Goal: Task Accomplishment & Management: Manage account settings

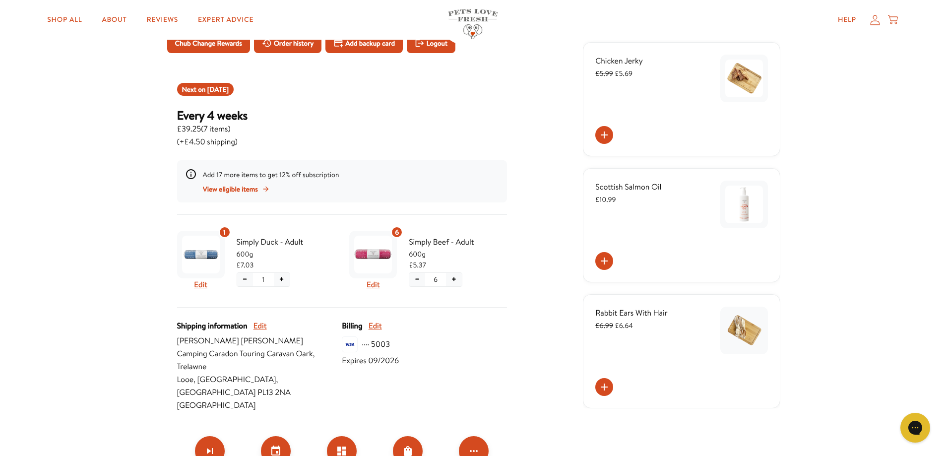
scroll to position [99, 0]
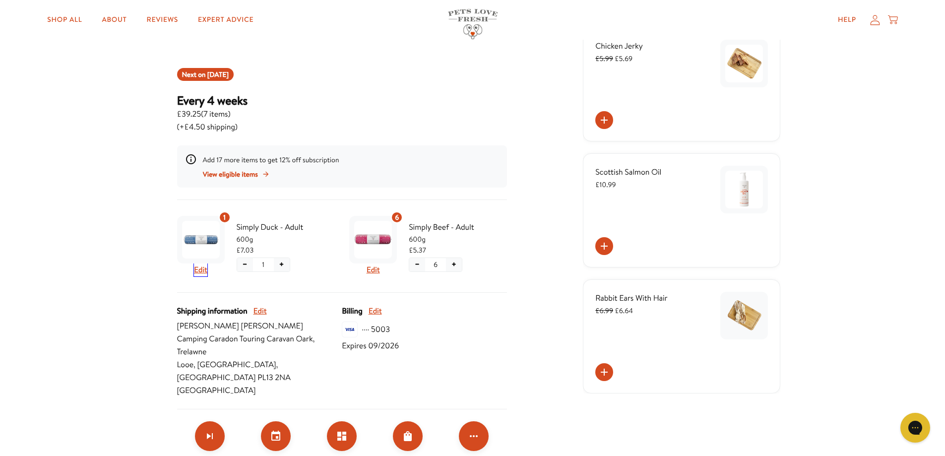
click at [202, 271] on button "Edit" at bounding box center [200, 269] width 13 height 13
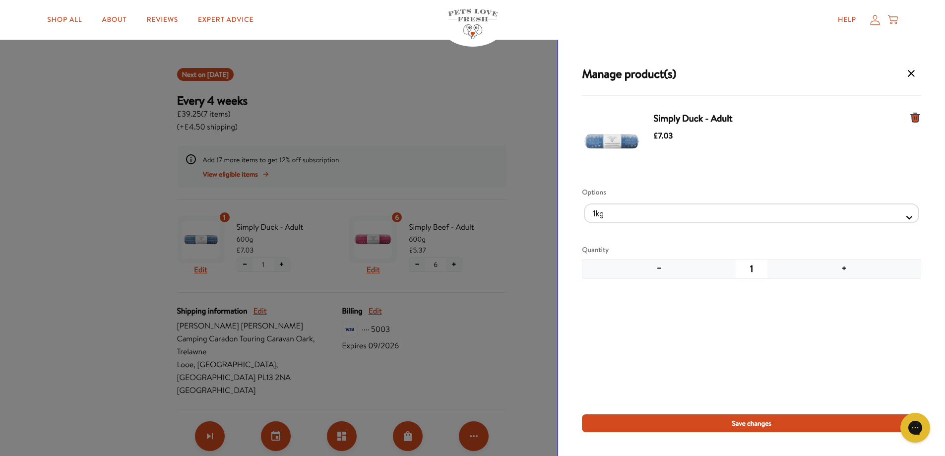
click at [913, 119] on icon "Manage products for subscription" at bounding box center [915, 117] width 9 height 9
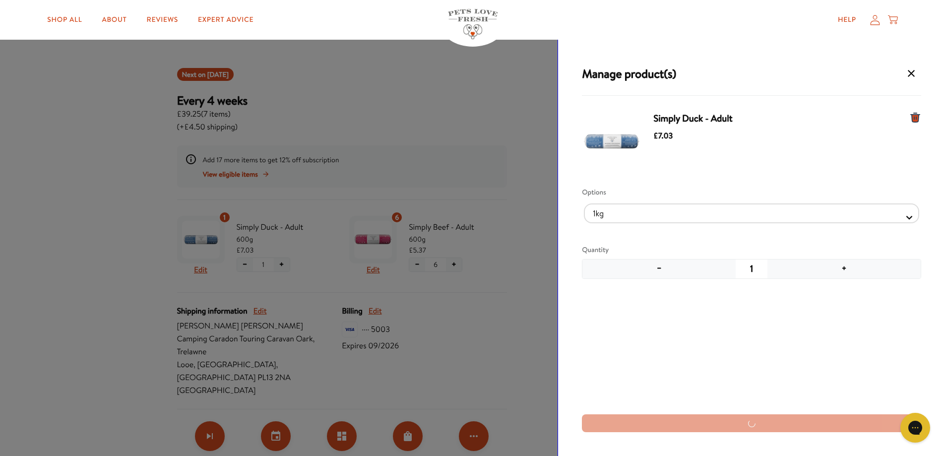
click at [919, 112] on icon "Manage products for subscription" at bounding box center [915, 118] width 12 height 12
click at [917, 117] on icon "Manage products for subscription" at bounding box center [915, 117] width 9 height 9
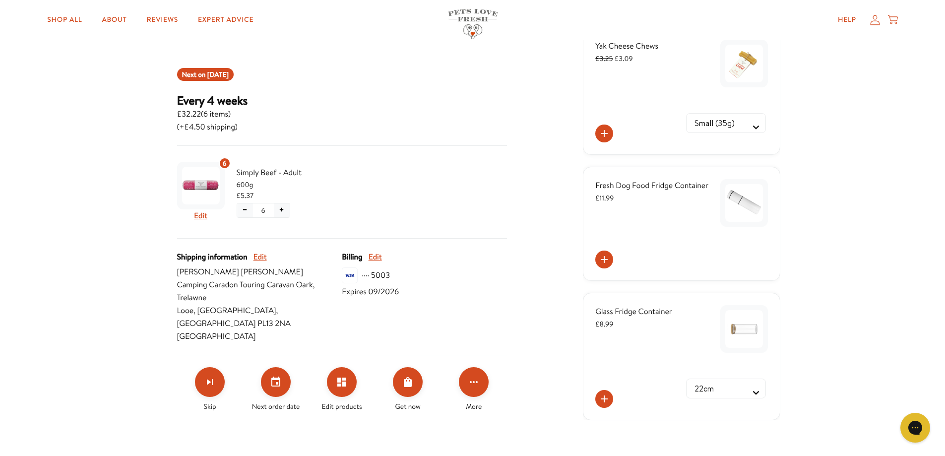
click at [495, 322] on div "Billing Edit ···· 5003 Expires 09/2026" at bounding box center [424, 297] width 165 height 92
click at [349, 374] on button "Edit products" at bounding box center [342, 382] width 30 height 30
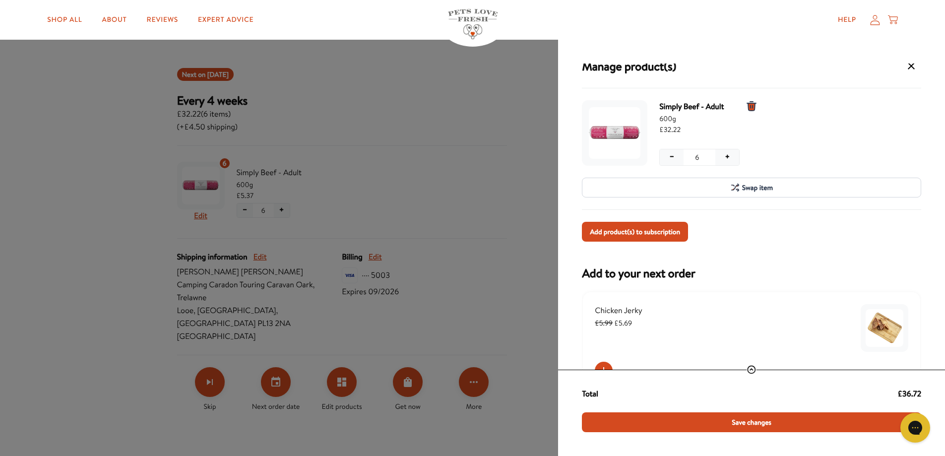
scroll to position [0, 0]
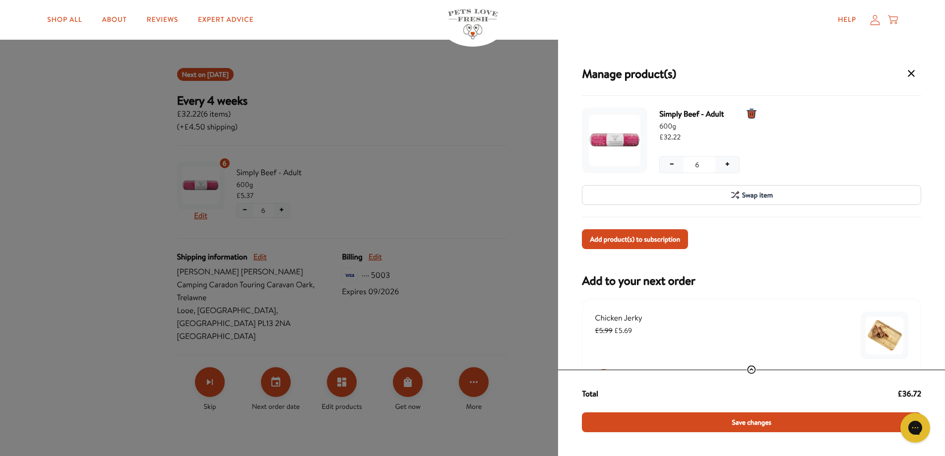
click at [758, 194] on span "Swap item" at bounding box center [757, 195] width 31 height 11
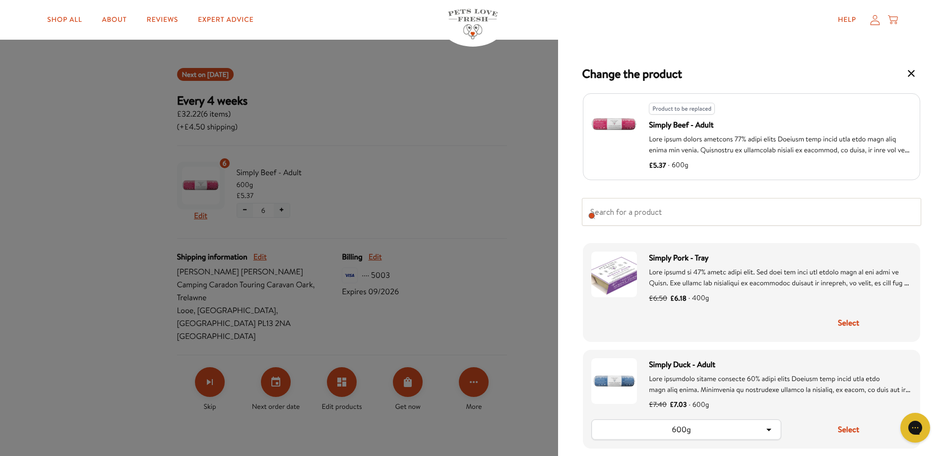
scroll to position [744, 0]
click at [910, 72] on icon "Change product drawer" at bounding box center [911, 73] width 7 height 7
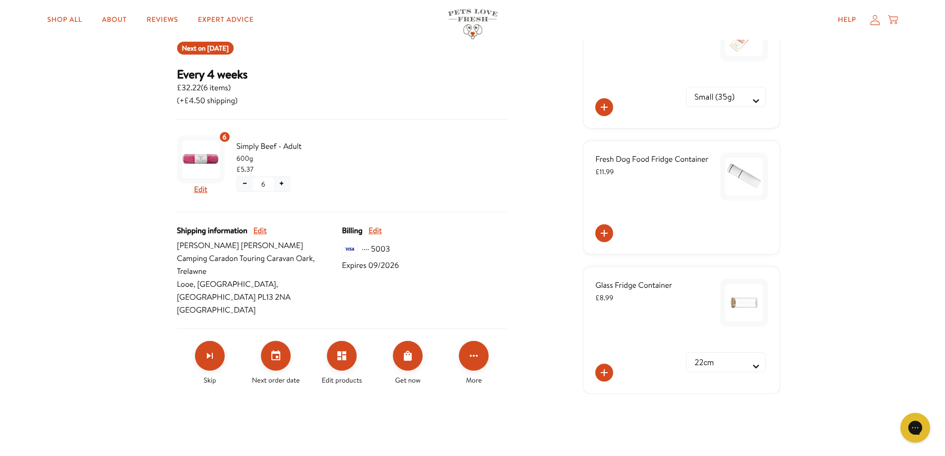
scroll to position [99, 0]
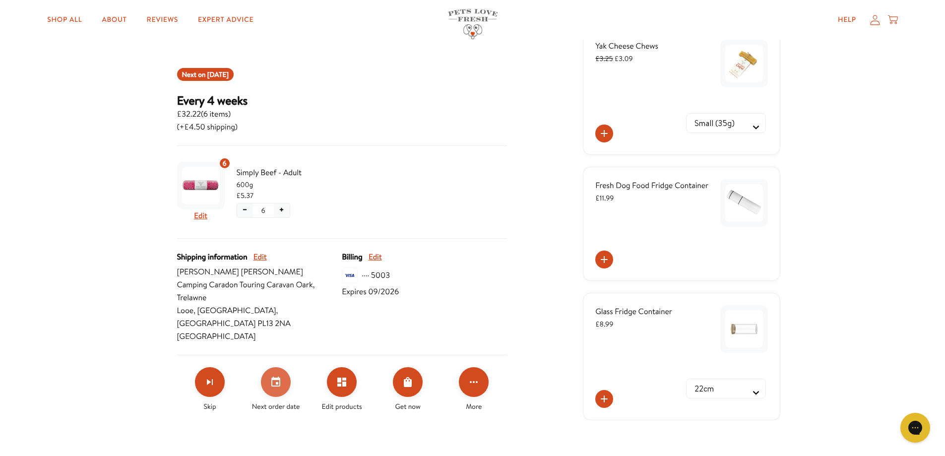
click at [270, 376] on icon "Set your next order date" at bounding box center [276, 382] width 12 height 12
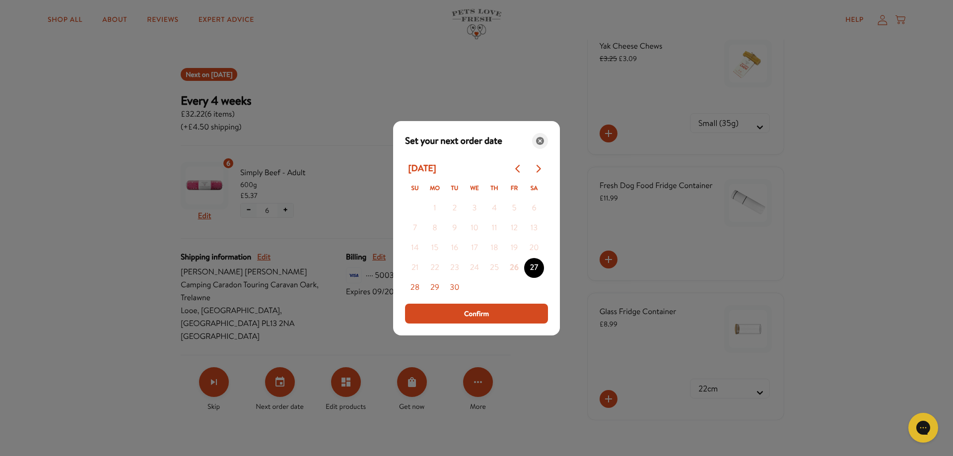
click at [538, 141] on icon "Close" at bounding box center [540, 141] width 8 height 8
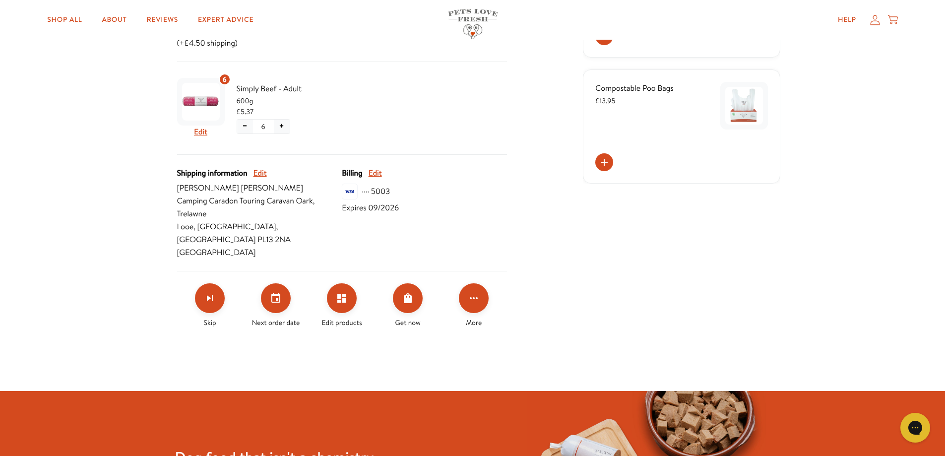
scroll to position [198, 0]
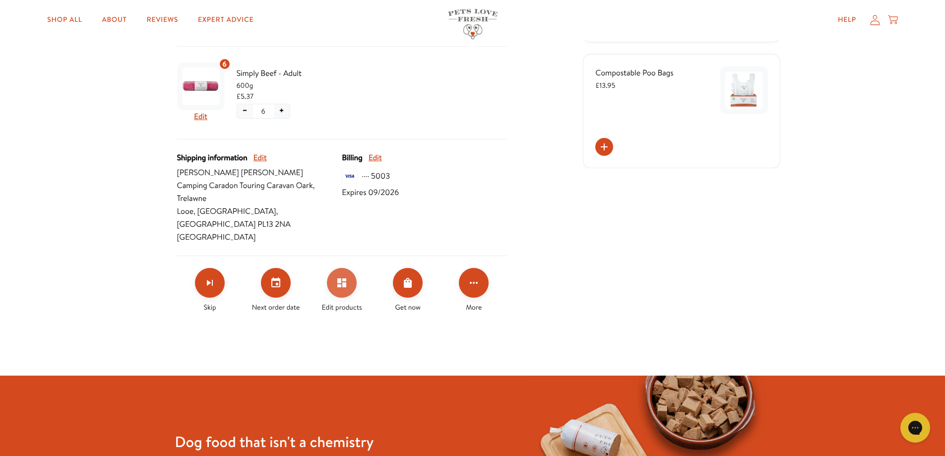
click at [331, 275] on button "Edit products" at bounding box center [342, 283] width 30 height 30
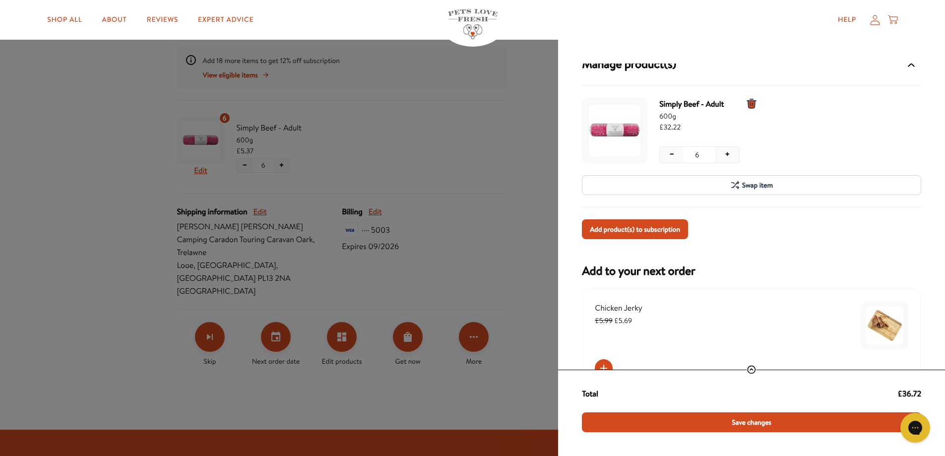
scroll to position [0, 0]
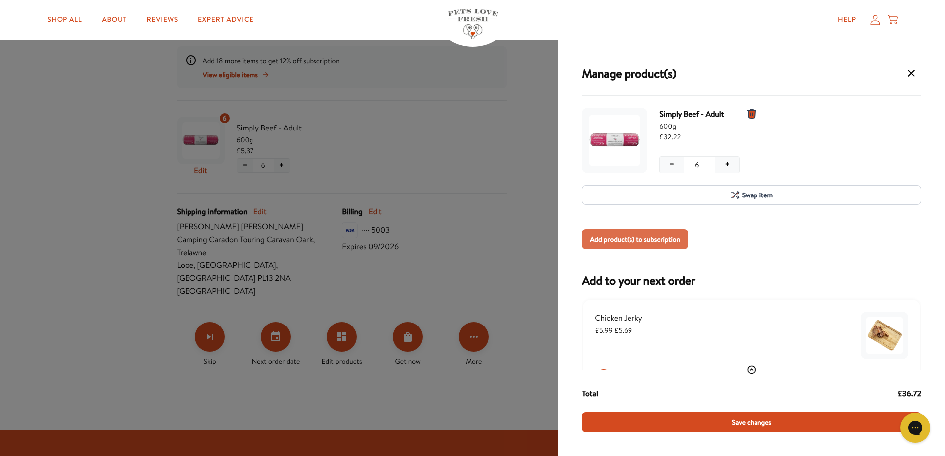
click at [641, 243] on span "Add product(s) to subscription" at bounding box center [635, 239] width 90 height 11
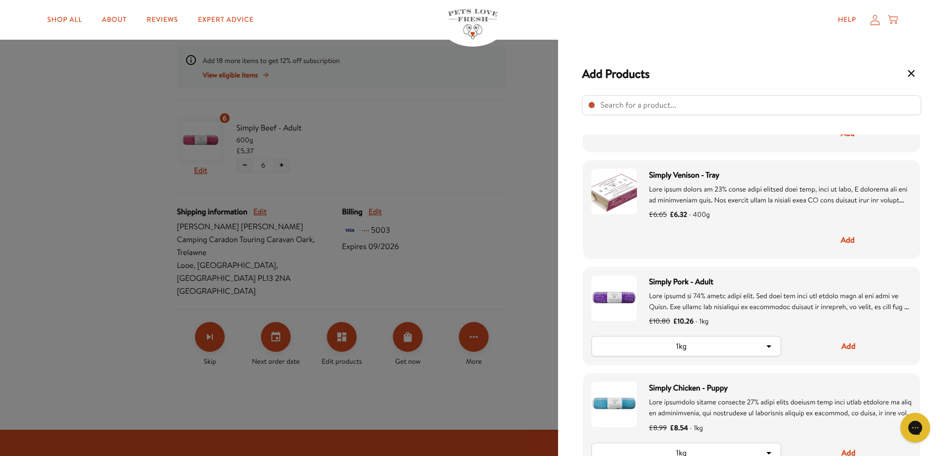
scroll to position [1042, 0]
click at [768, 345] on icon "Select product" at bounding box center [769, 344] width 12 height 12
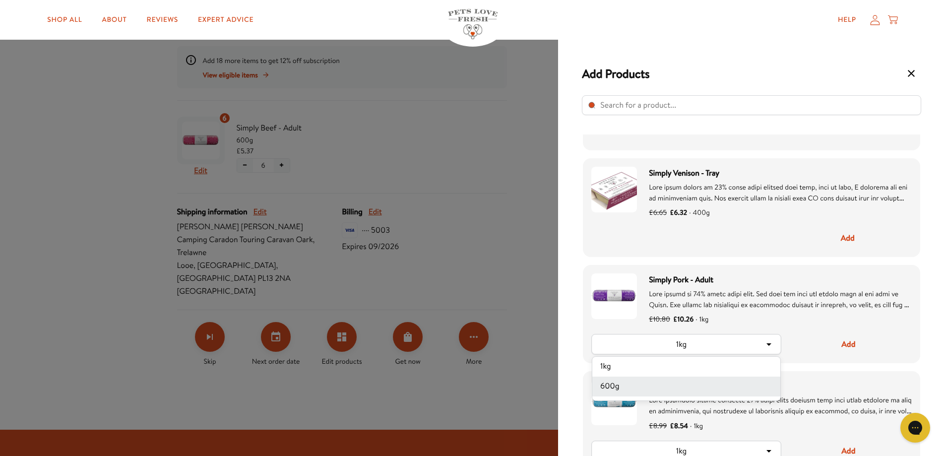
click at [610, 390] on li "600g" at bounding box center [686, 387] width 188 height 20
click at [846, 342] on button "Add" at bounding box center [848, 344] width 127 height 21
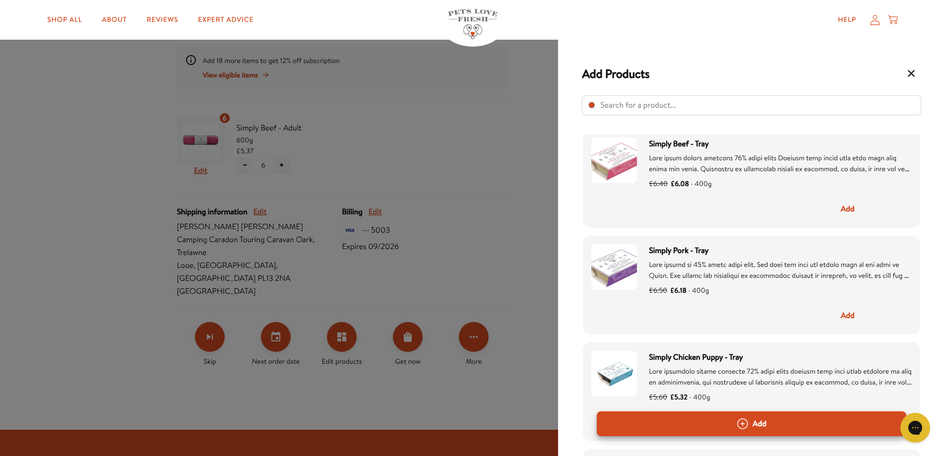
scroll to position [724, 0]
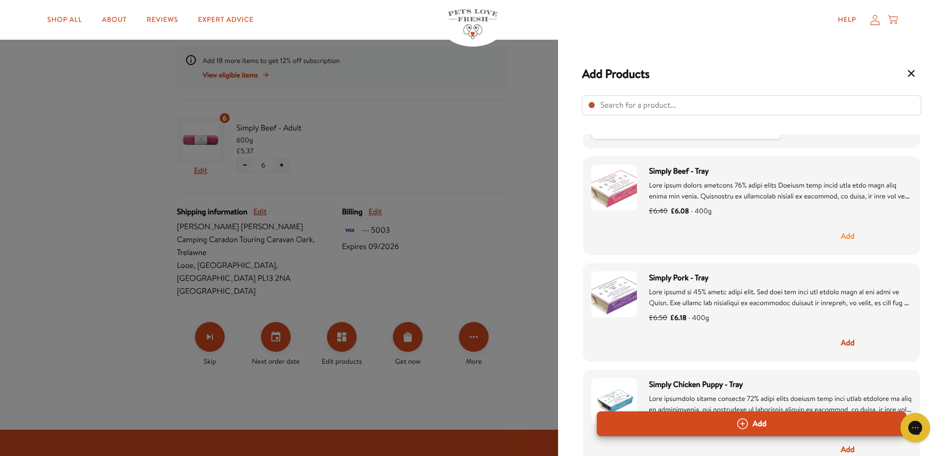
click at [850, 236] on button "Add" at bounding box center [848, 236] width 128 height 21
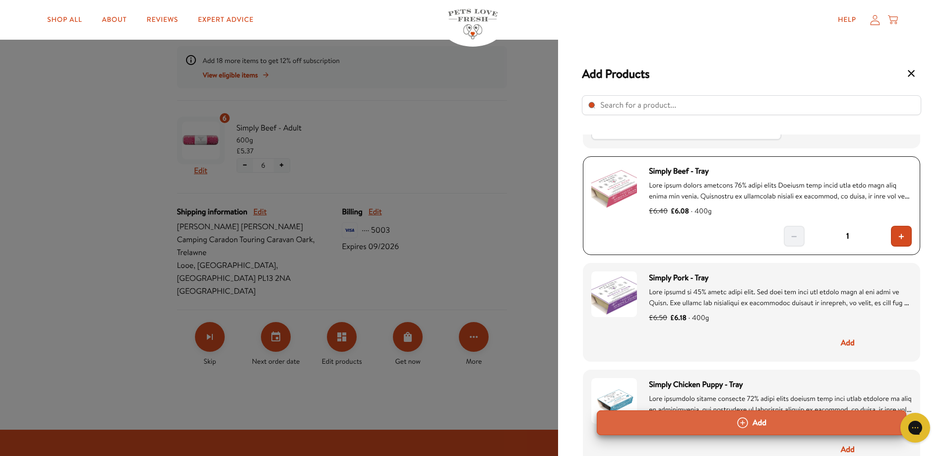
click at [769, 423] on button "Add" at bounding box center [752, 422] width 310 height 25
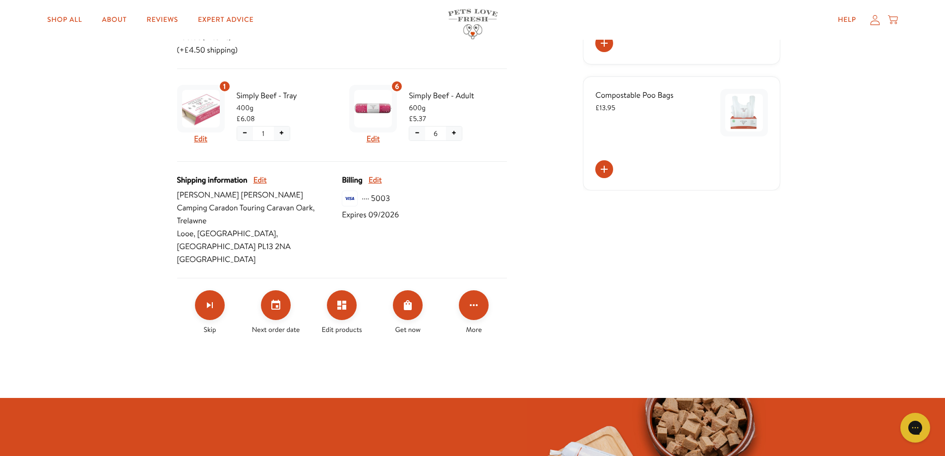
scroll to position [198, 0]
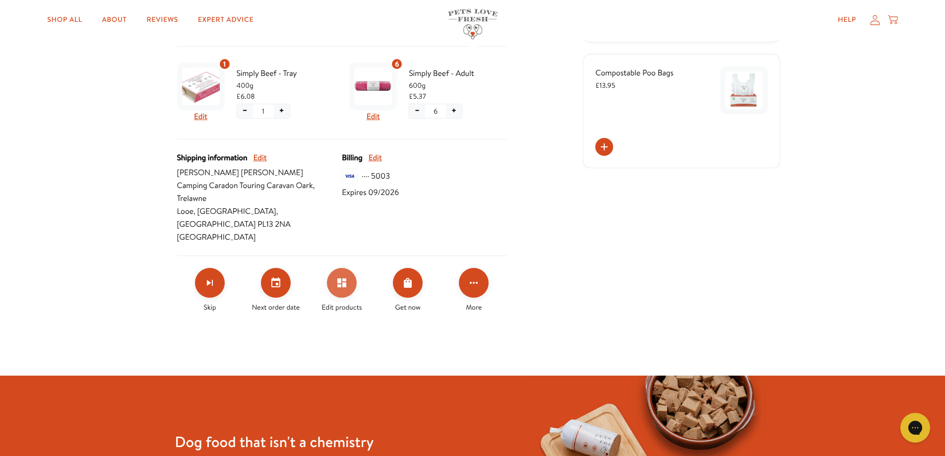
click at [337, 277] on icon "Edit products" at bounding box center [342, 283] width 12 height 12
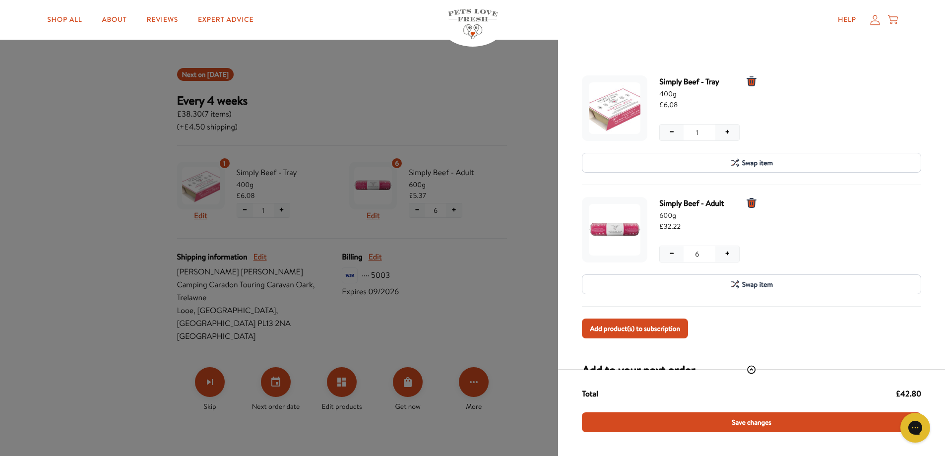
scroll to position [50, 0]
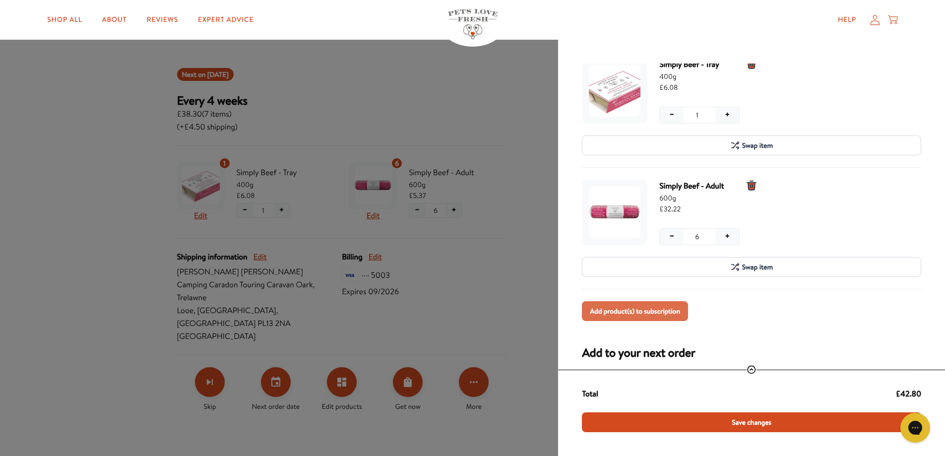
click at [633, 308] on span "Add product(s) to subscription" at bounding box center [635, 311] width 90 height 11
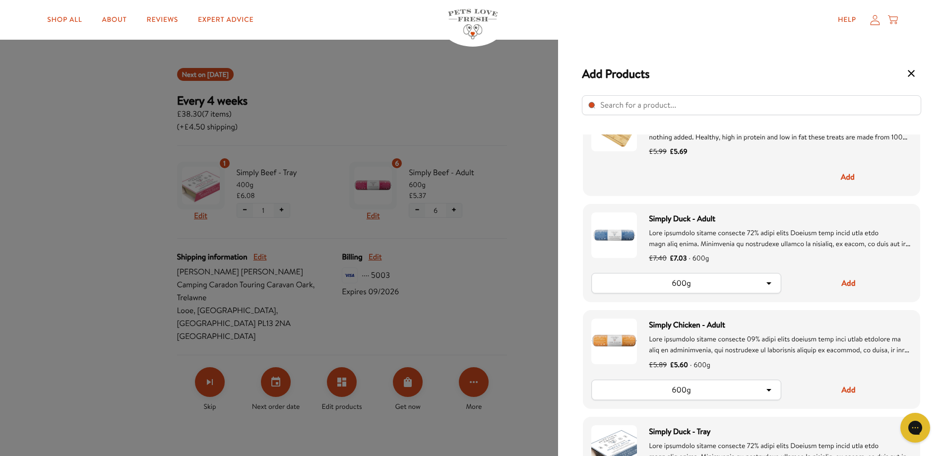
scroll to position [198, 0]
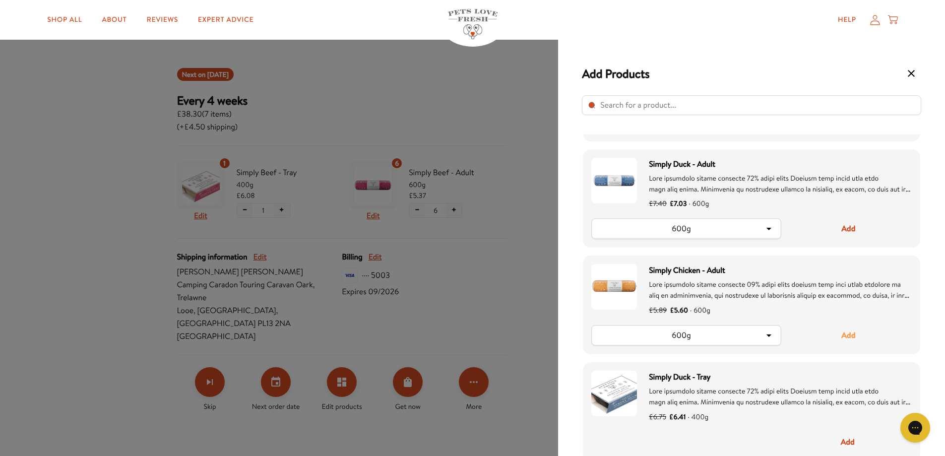
click at [850, 336] on button "Add" at bounding box center [848, 335] width 127 height 21
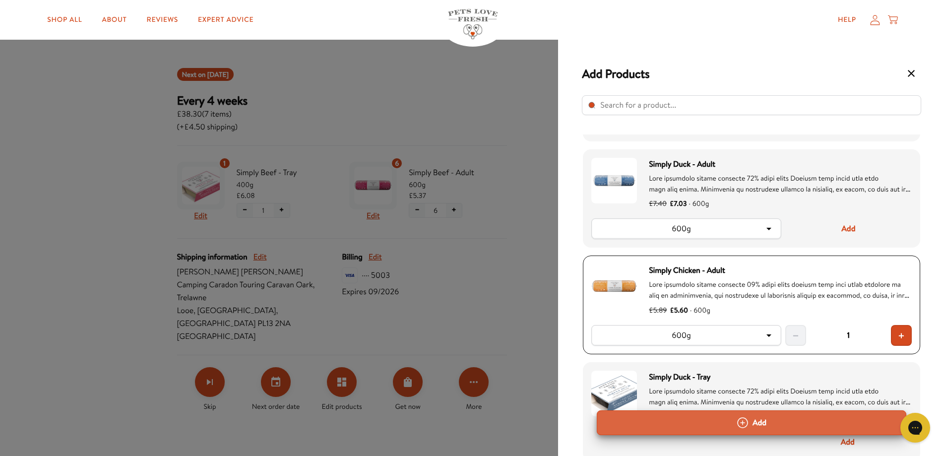
click at [760, 427] on button "Add" at bounding box center [752, 422] width 310 height 25
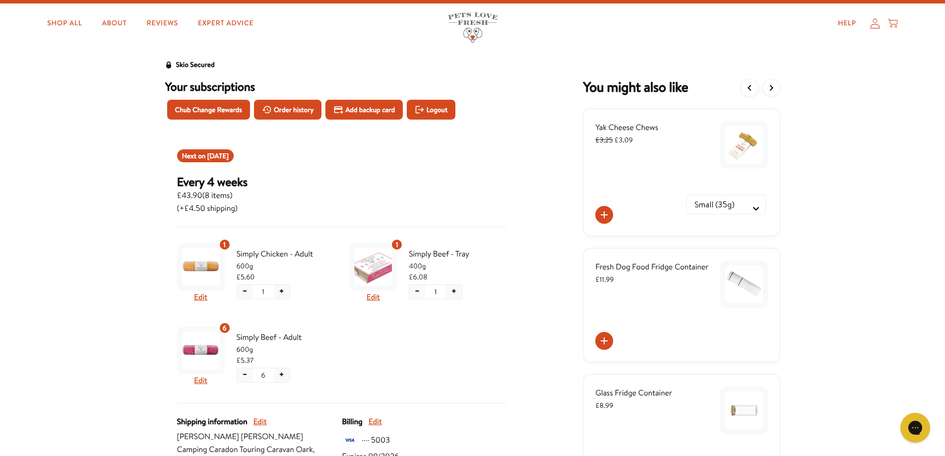
scroll to position [50, 0]
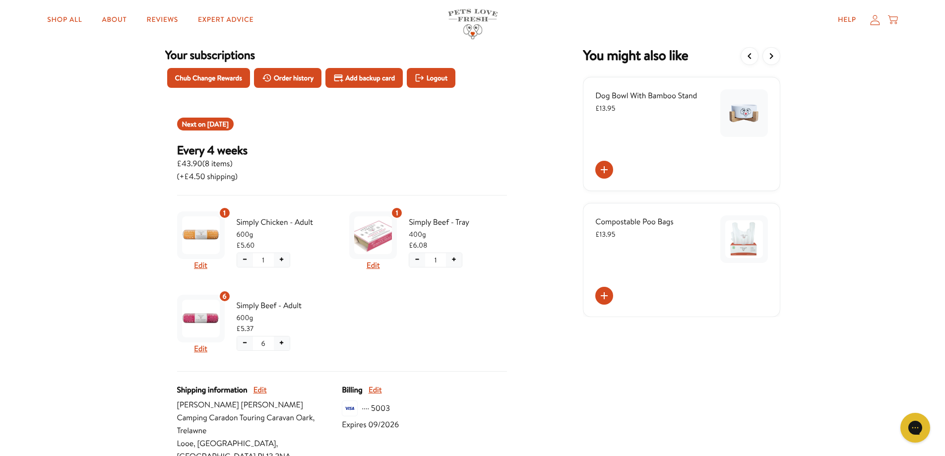
click at [283, 260] on button "+" at bounding box center [282, 259] width 16 height 13
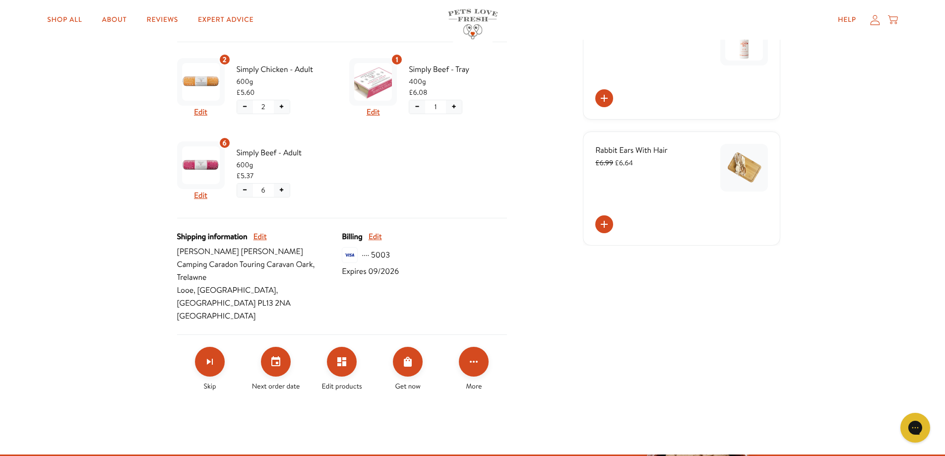
scroll to position [248, 0]
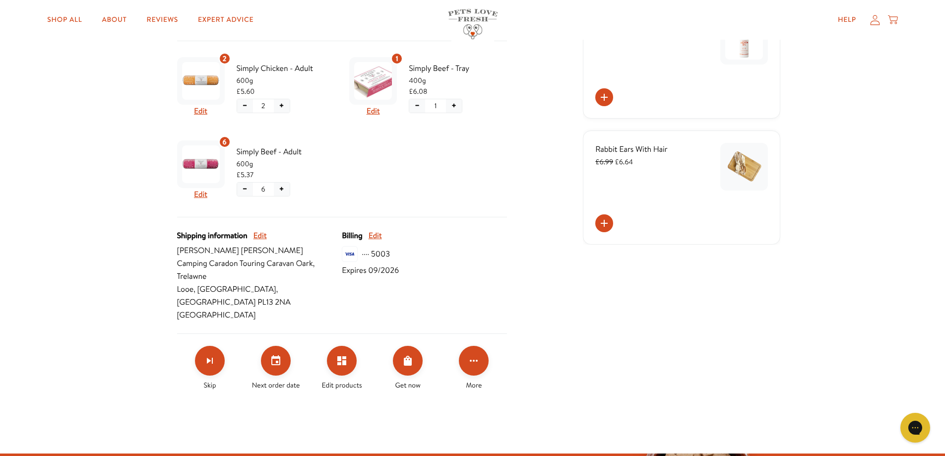
click at [417, 103] on button "−" at bounding box center [417, 105] width 16 height 13
click at [426, 142] on span "Confirm" at bounding box center [416, 140] width 23 height 11
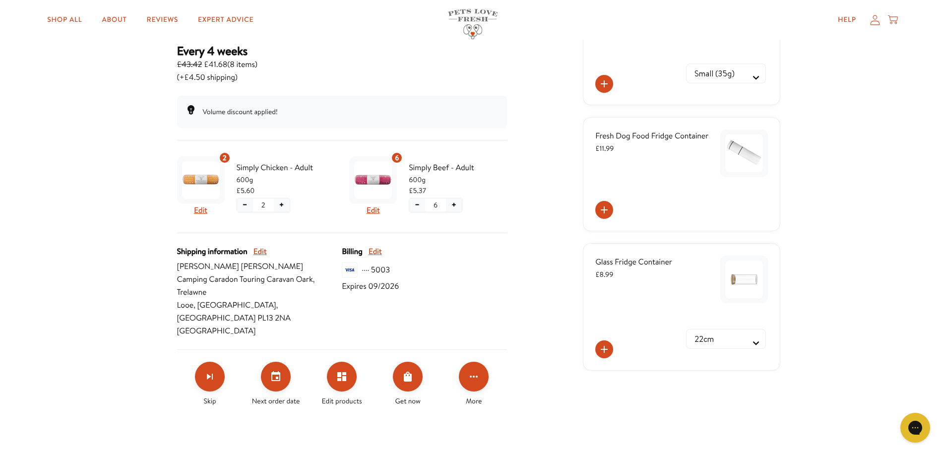
scroll to position [198, 0]
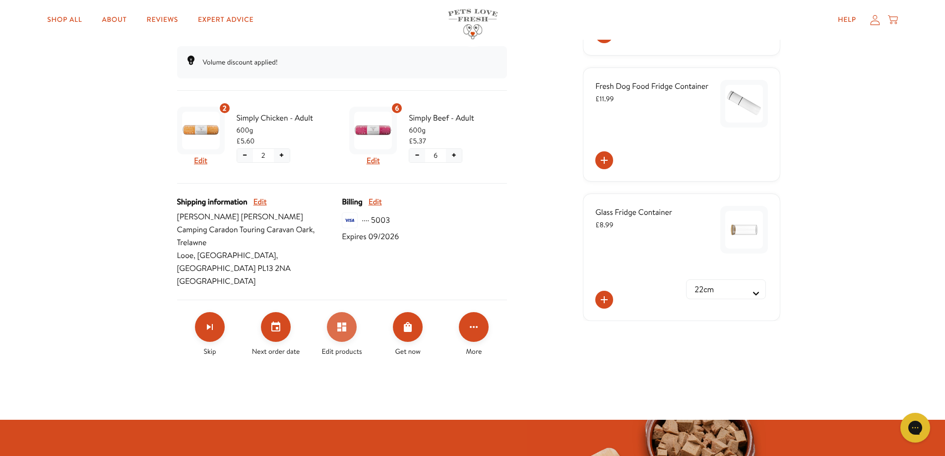
click at [344, 322] on icon "Edit products" at bounding box center [341, 326] width 9 height 9
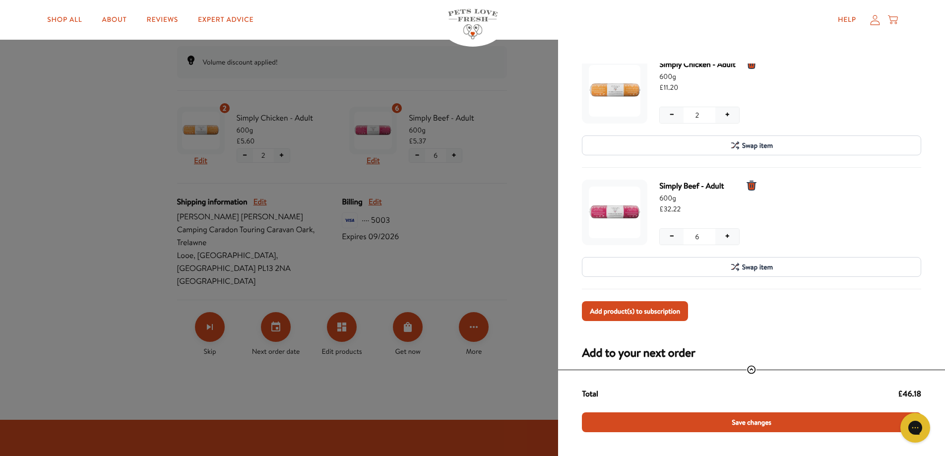
scroll to position [149, 0]
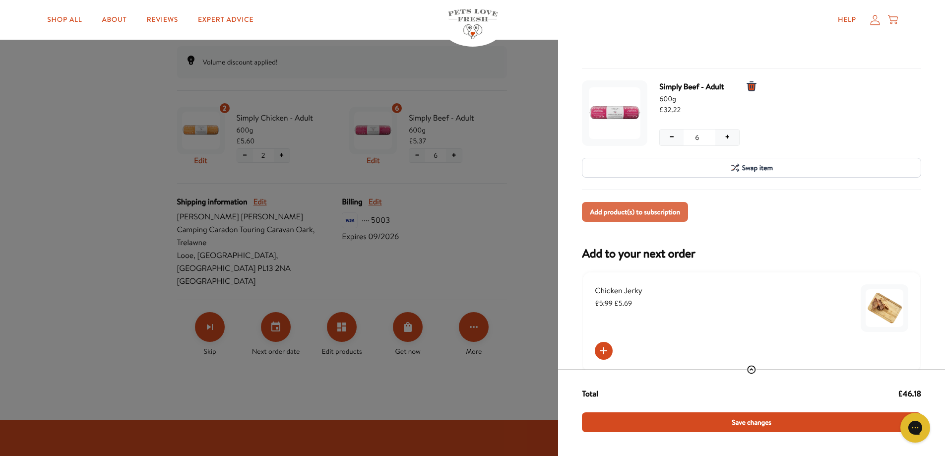
click at [633, 210] on span "Add product(s) to subscription" at bounding box center [635, 211] width 90 height 11
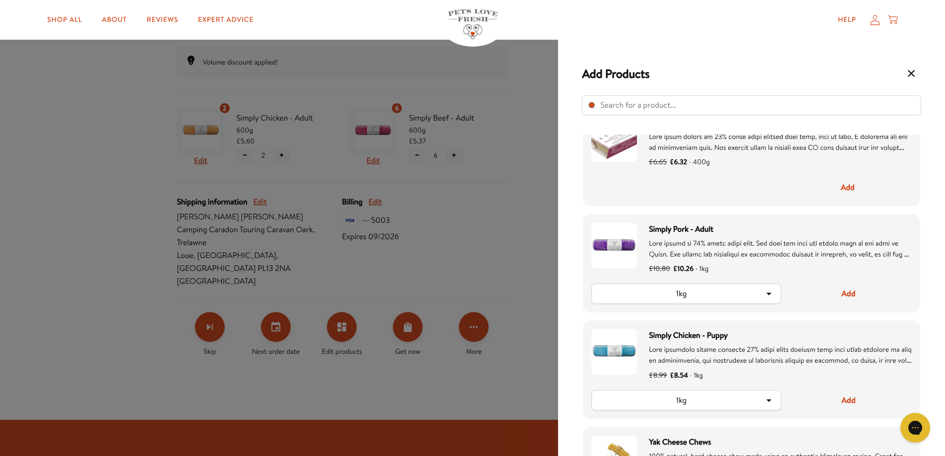
scroll to position [1141, 0]
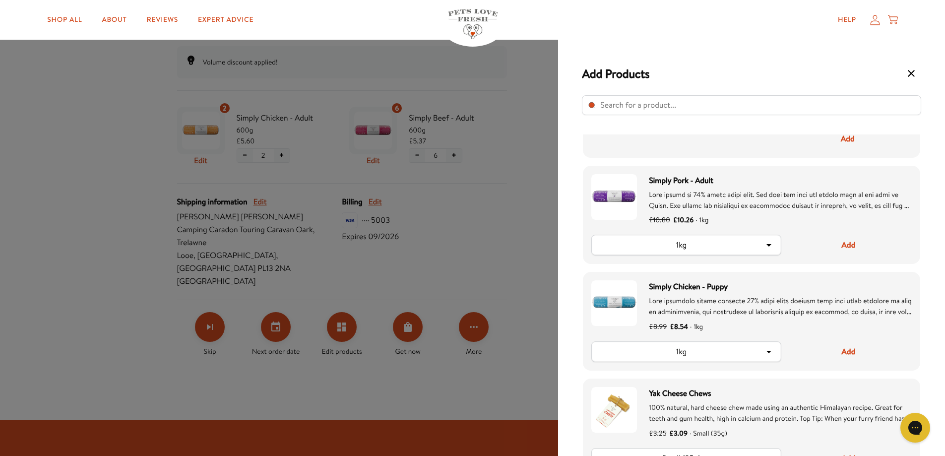
click at [770, 243] on icon "Select product" at bounding box center [769, 245] width 12 height 12
click at [609, 288] on li "600g" at bounding box center [686, 287] width 188 height 20
click at [850, 245] on button "Add" at bounding box center [848, 245] width 127 height 21
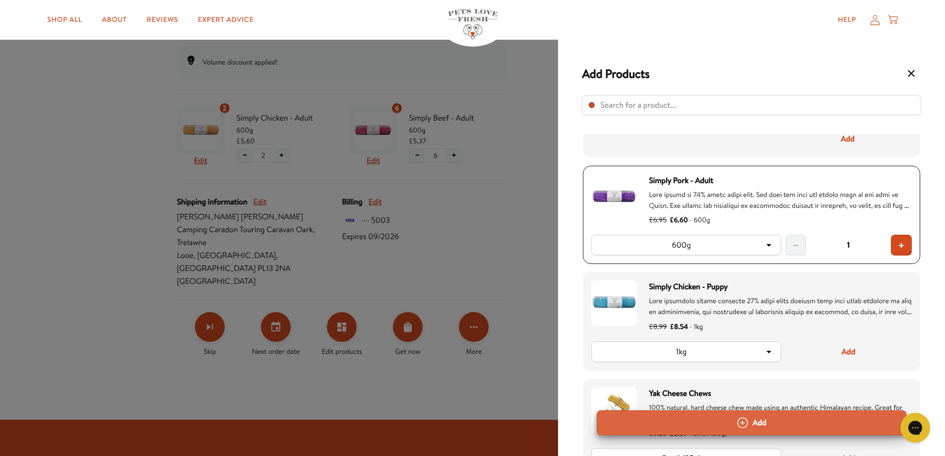
click at [755, 425] on button "Add" at bounding box center [752, 422] width 310 height 25
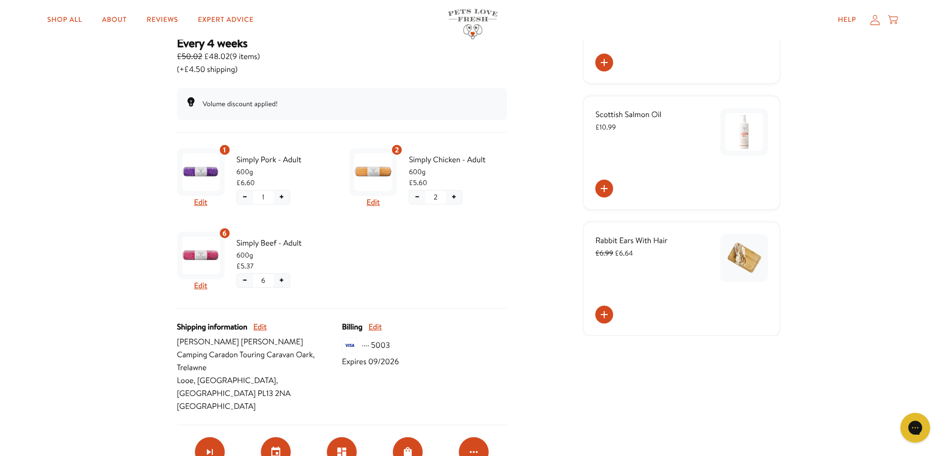
scroll to position [99, 0]
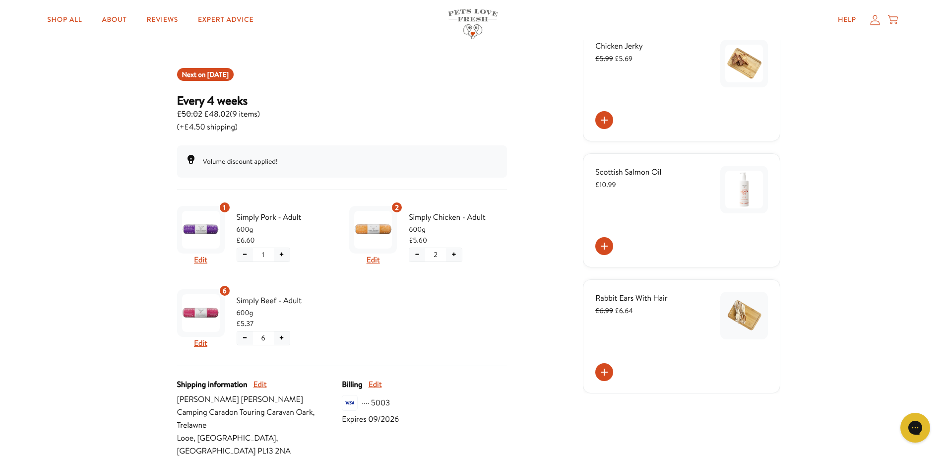
click at [284, 256] on button "+" at bounding box center [282, 254] width 16 height 13
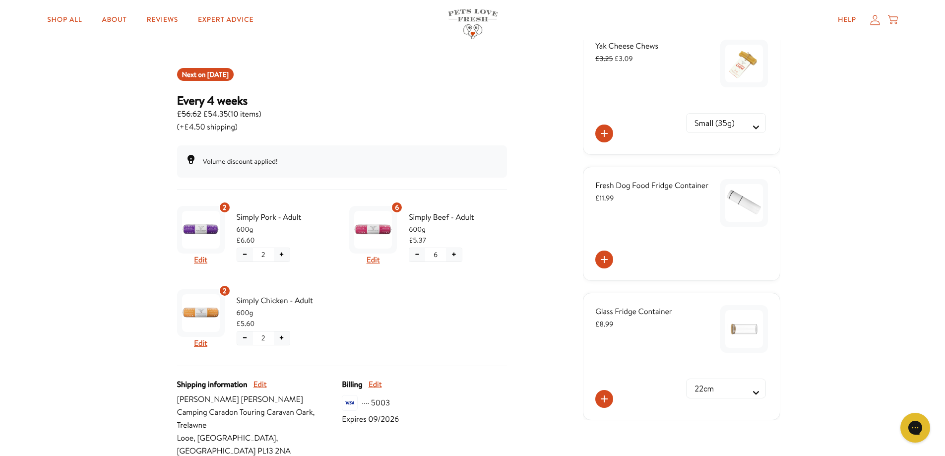
click at [453, 254] on button "+" at bounding box center [454, 254] width 16 height 13
click at [418, 253] on button "−" at bounding box center [417, 254] width 16 height 13
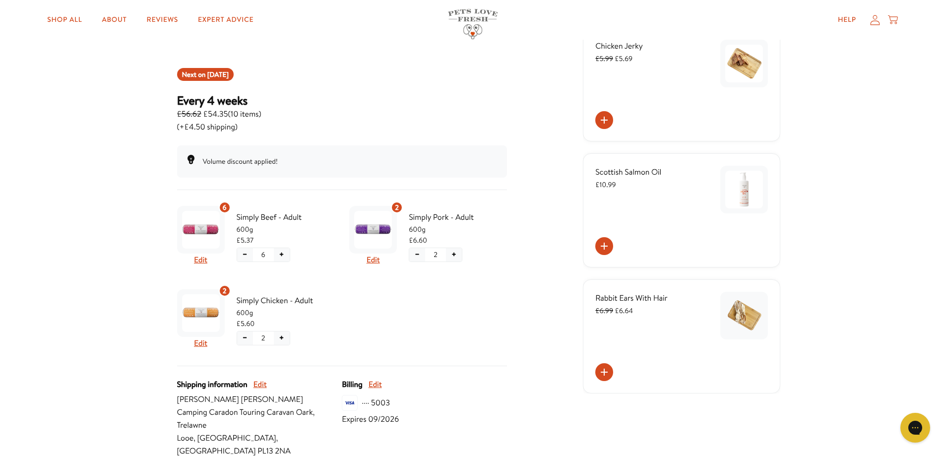
click at [246, 255] on button "−" at bounding box center [245, 254] width 16 height 13
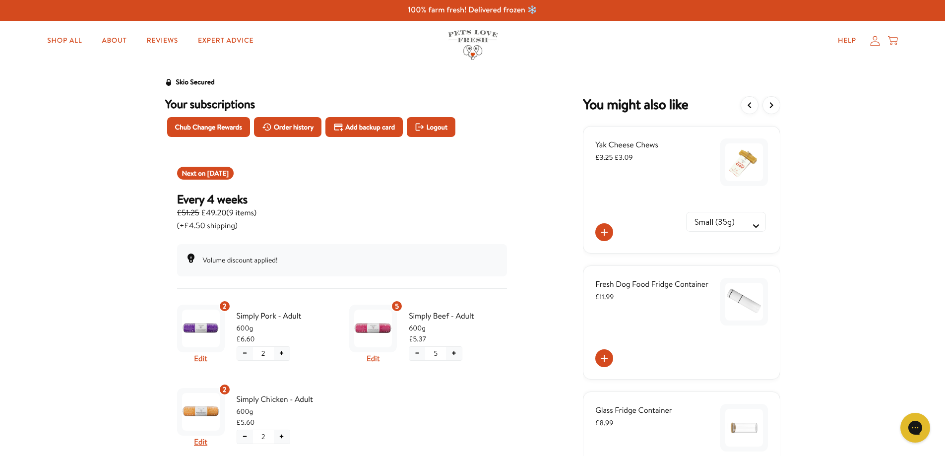
scroll to position [0, 0]
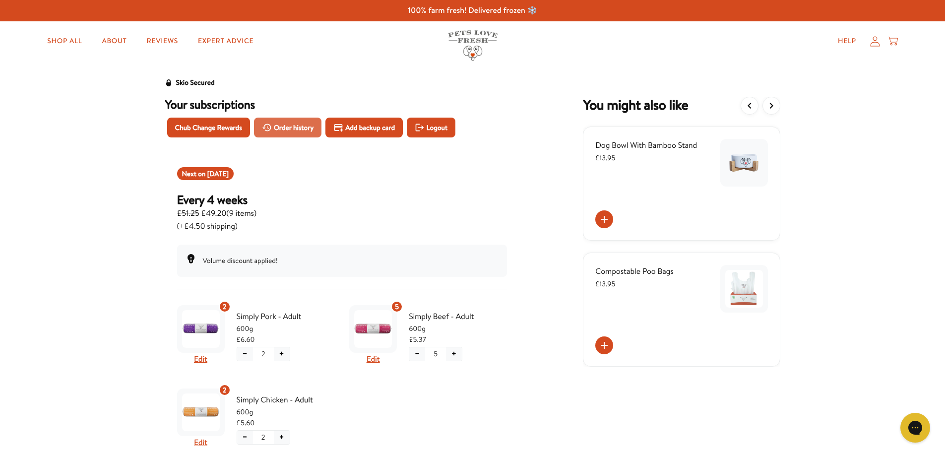
click at [285, 128] on span "Order history" at bounding box center [294, 127] width 40 height 11
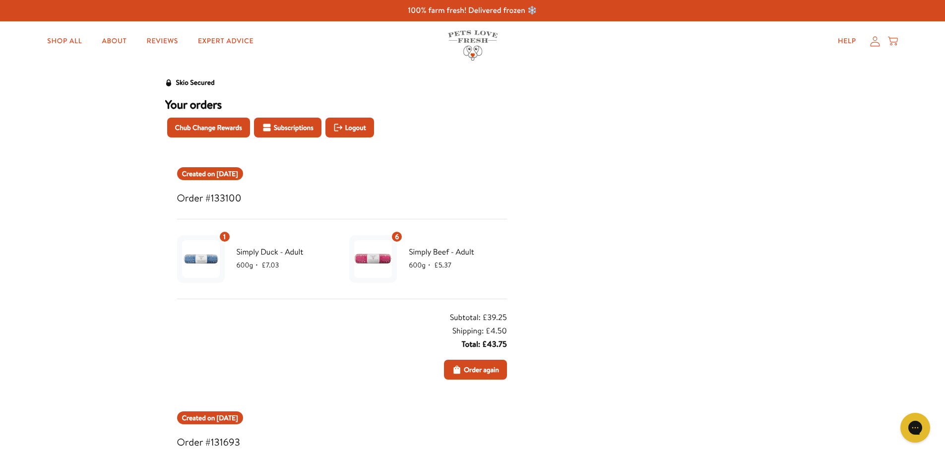
drag, startPoint x: 277, startPoint y: 126, endPoint x: 287, endPoint y: 151, distance: 27.4
click at [277, 126] on span "Subscriptions" at bounding box center [294, 127] width 40 height 11
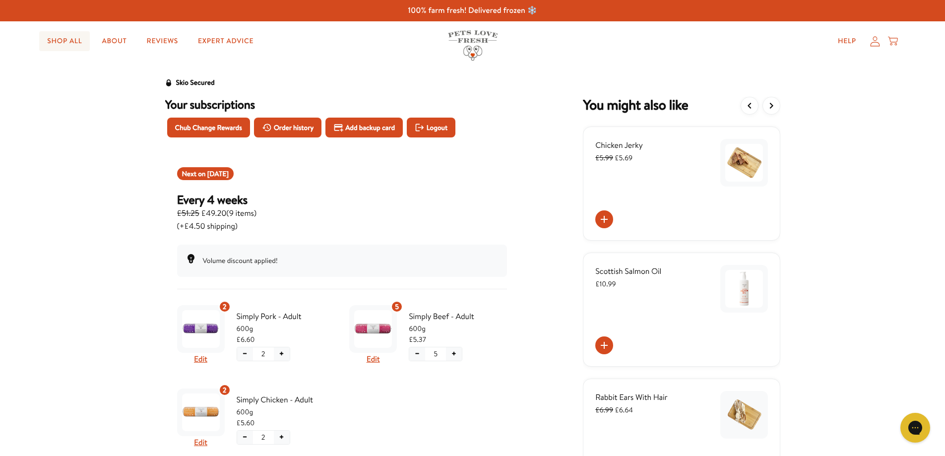
click at [67, 41] on link "Shop All" at bounding box center [64, 41] width 51 height 20
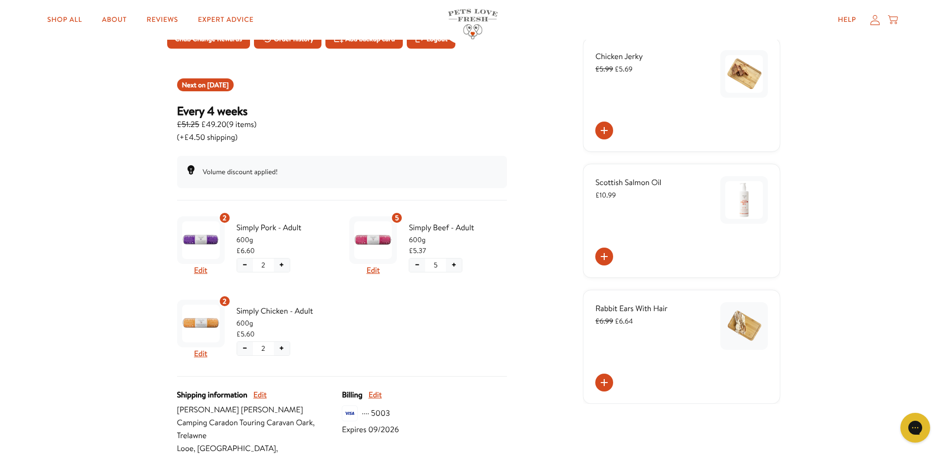
scroll to position [99, 0]
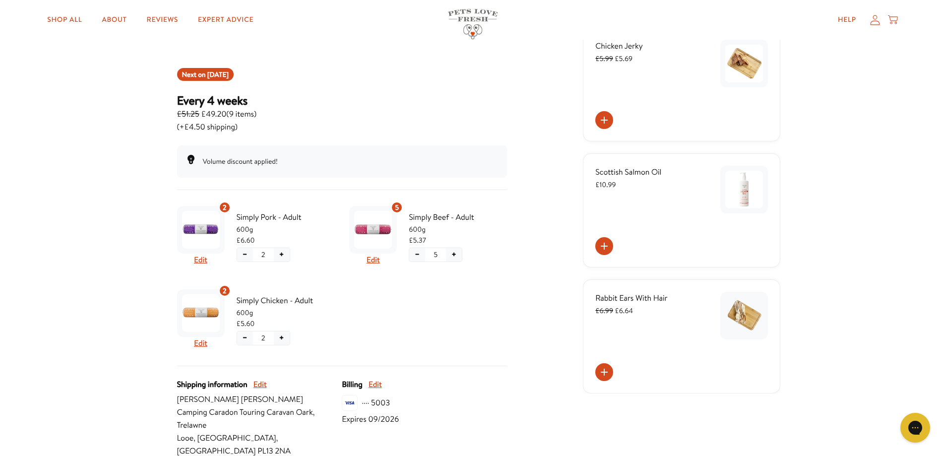
click at [414, 254] on button "−" at bounding box center [417, 254] width 16 height 13
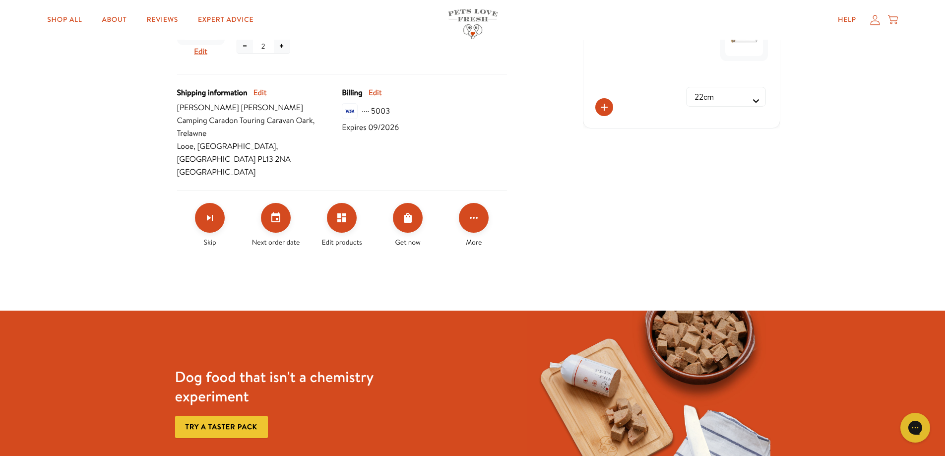
scroll to position [397, 0]
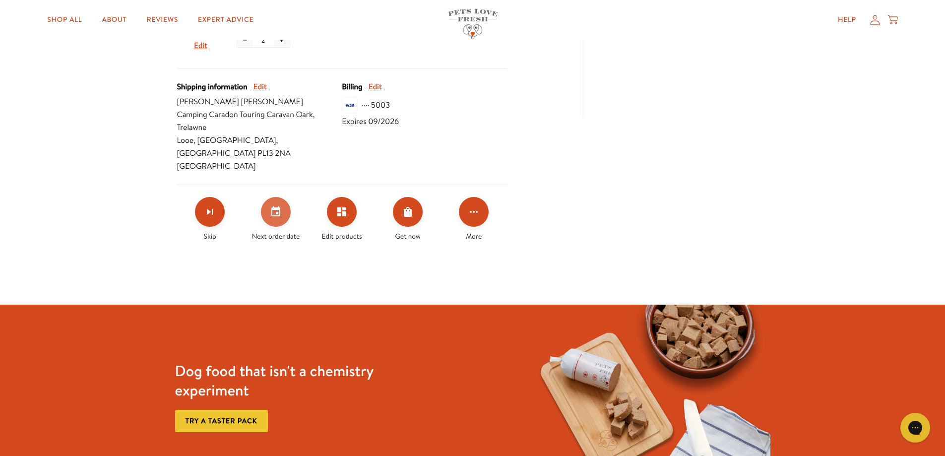
click at [273, 206] on button "Set your next order date" at bounding box center [276, 212] width 30 height 30
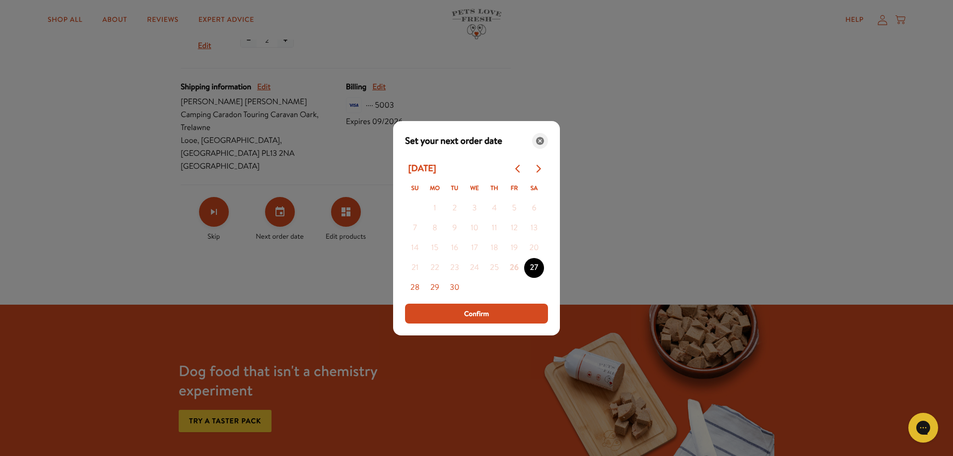
click at [542, 139] on icon "Close" at bounding box center [540, 141] width 8 height 8
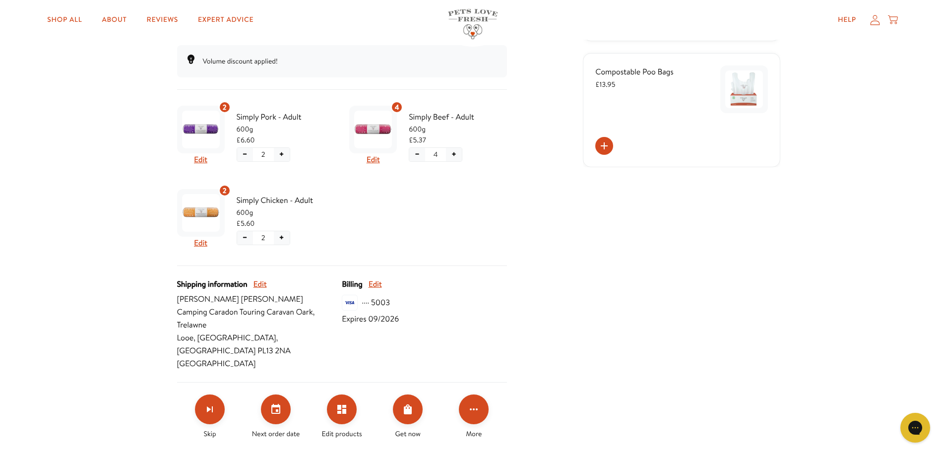
scroll to position [198, 0]
